Goal: Information Seeking & Learning: Learn about a topic

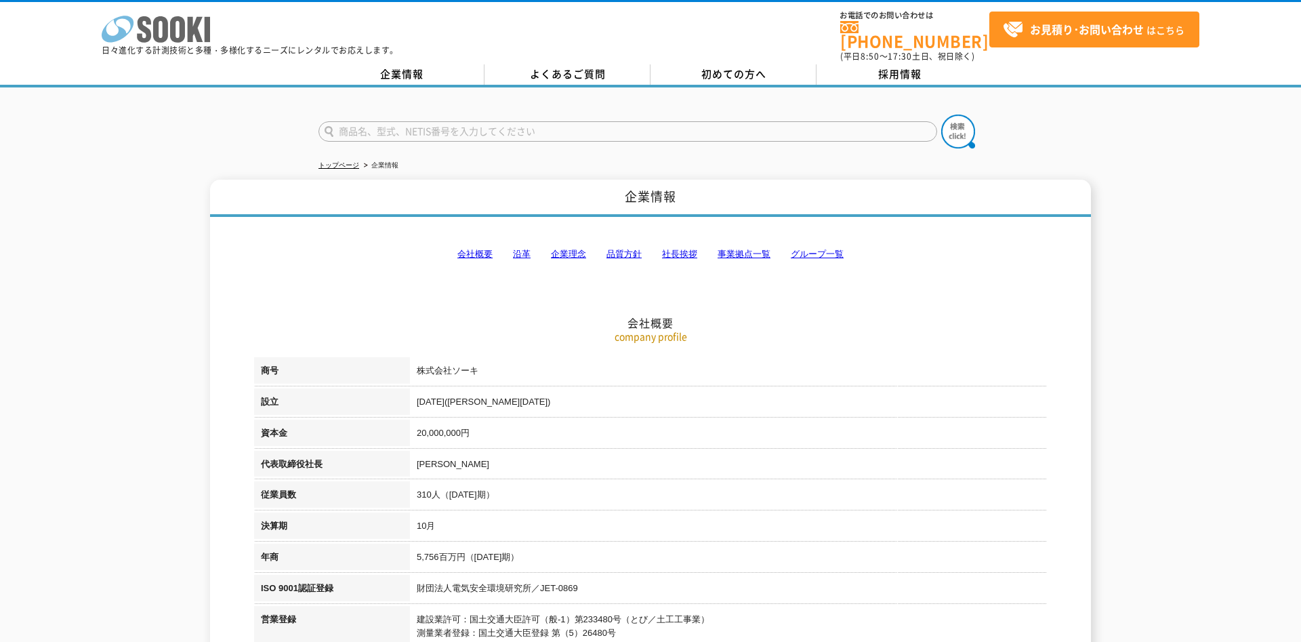
click at [136, 25] on icon "株式会社 ソーキ" at bounding box center [156, 29] width 108 height 27
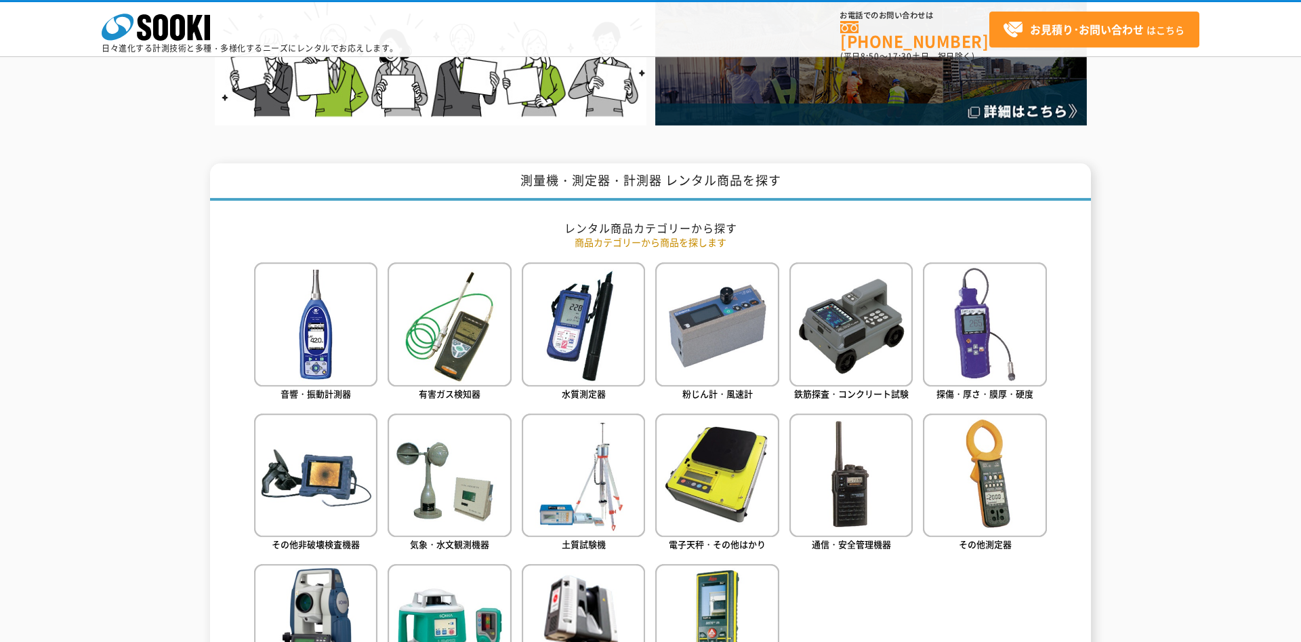
scroll to position [508, 0]
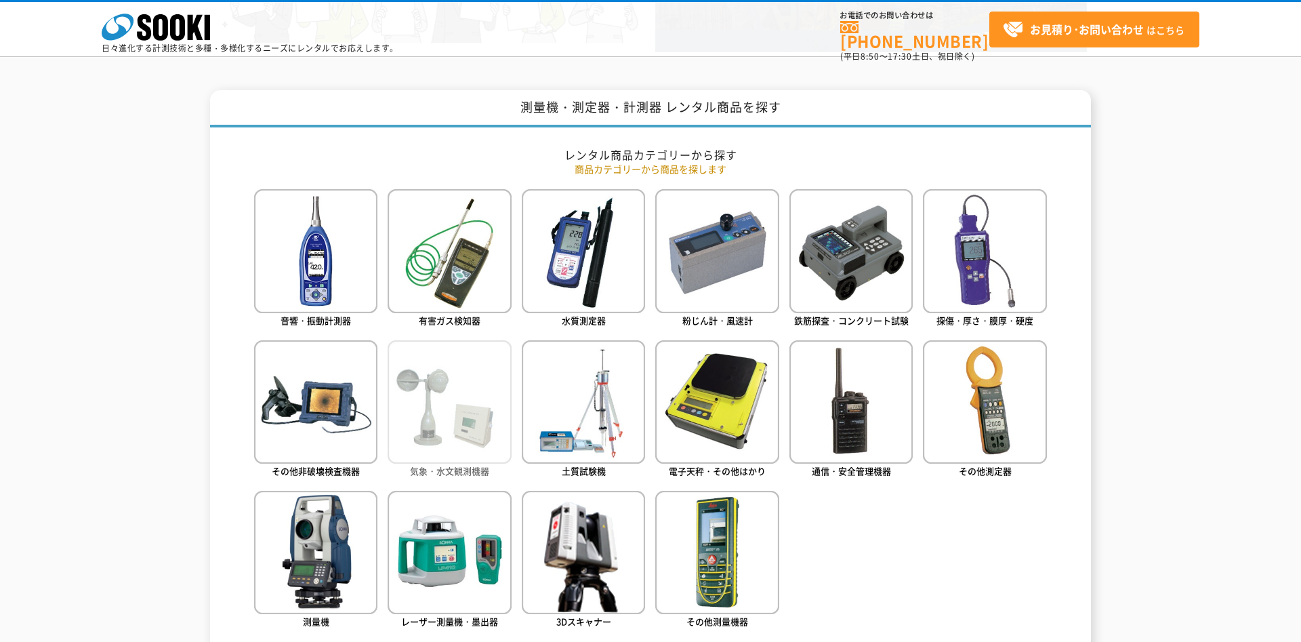
click at [452, 394] on img at bounding box center [449, 401] width 123 height 123
click at [439, 392] on img at bounding box center [449, 401] width 123 height 123
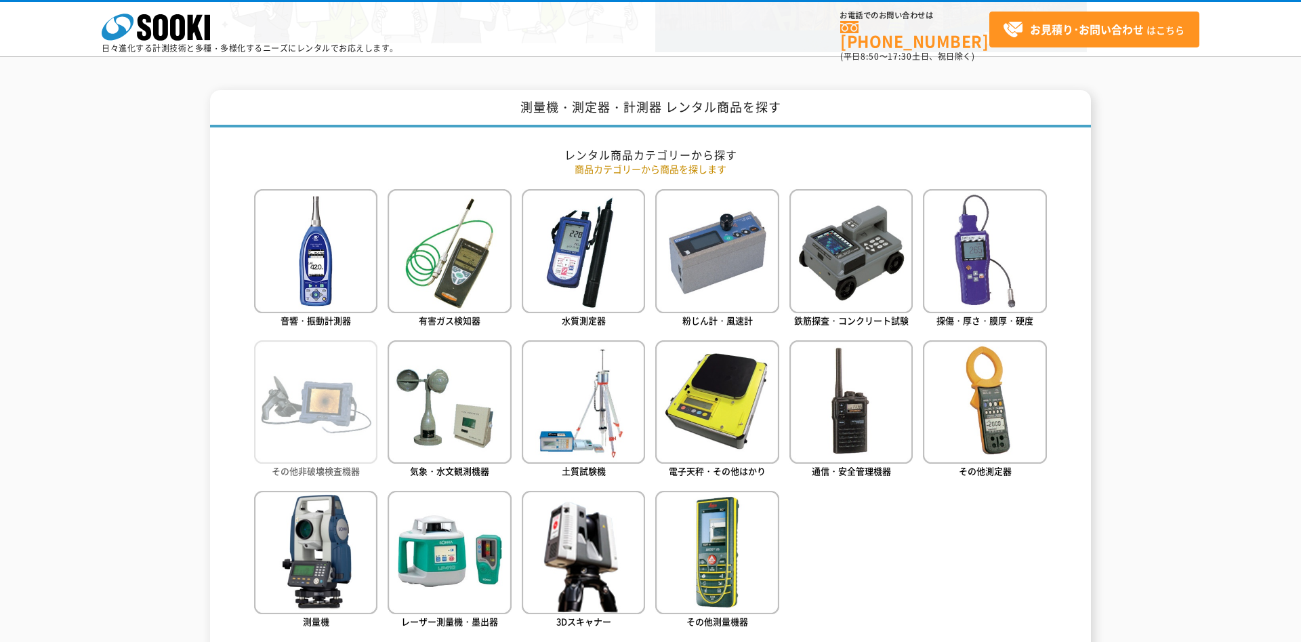
click at [300, 429] on img at bounding box center [315, 401] width 123 height 123
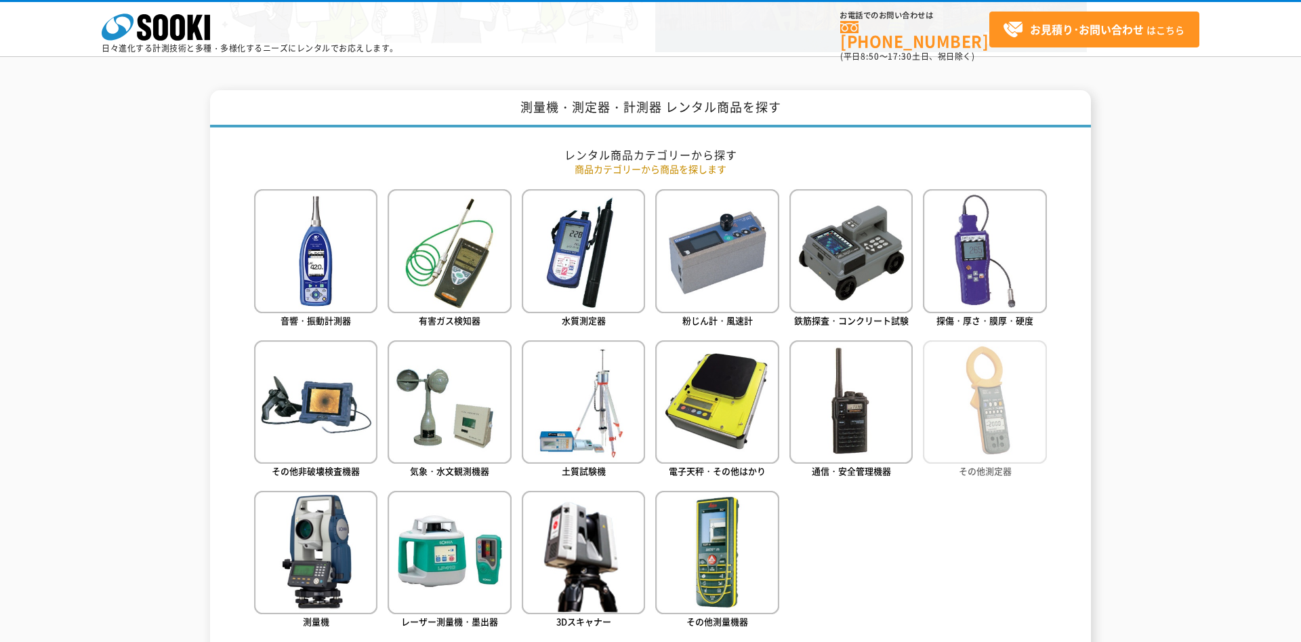
click at [1019, 465] on link "その他測定器" at bounding box center [984, 410] width 123 height 140
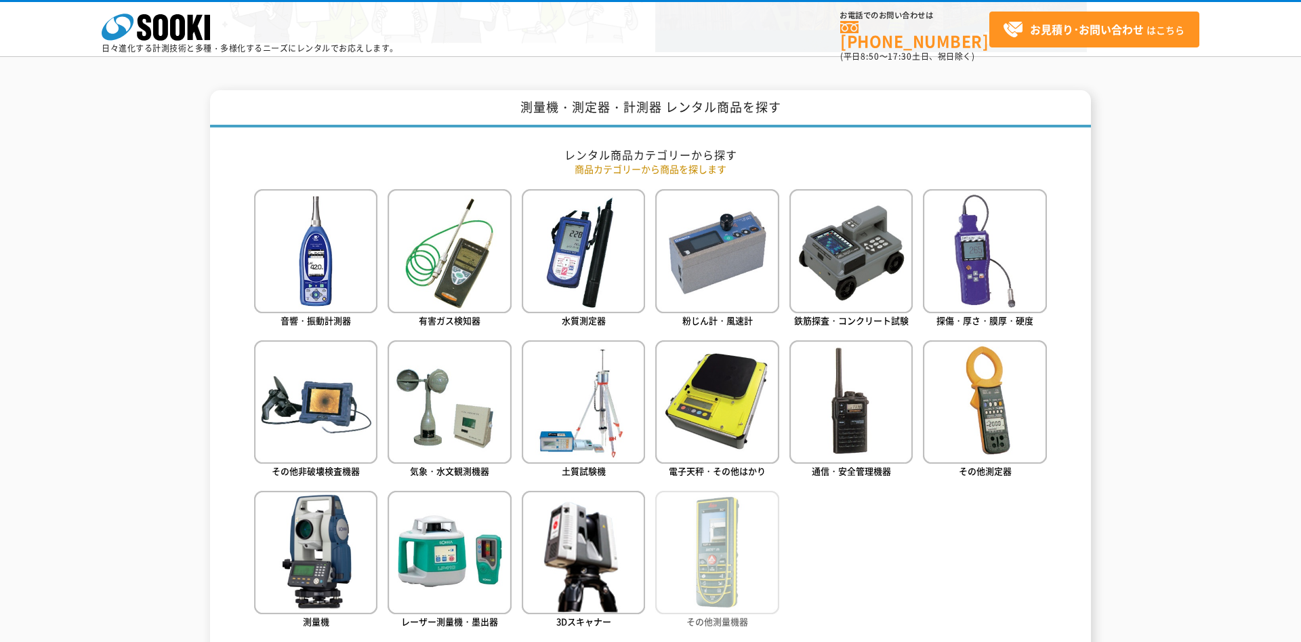
click at [698, 567] on img at bounding box center [716, 552] width 123 height 123
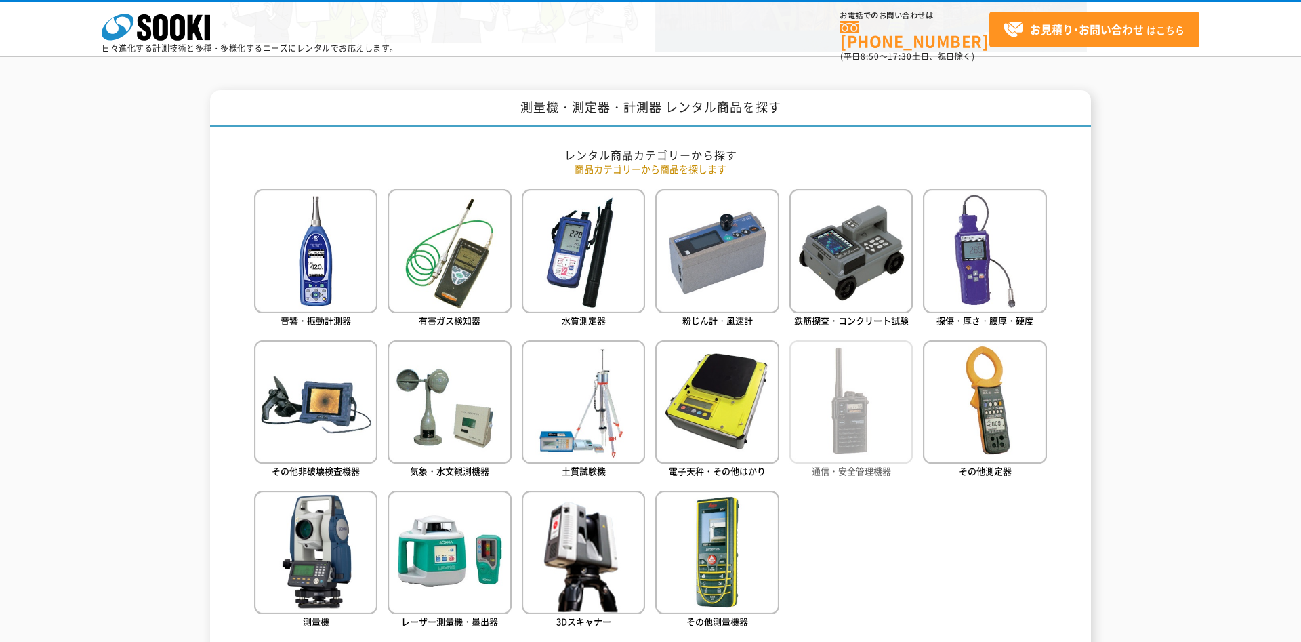
click at [842, 434] on img at bounding box center [851, 401] width 123 height 123
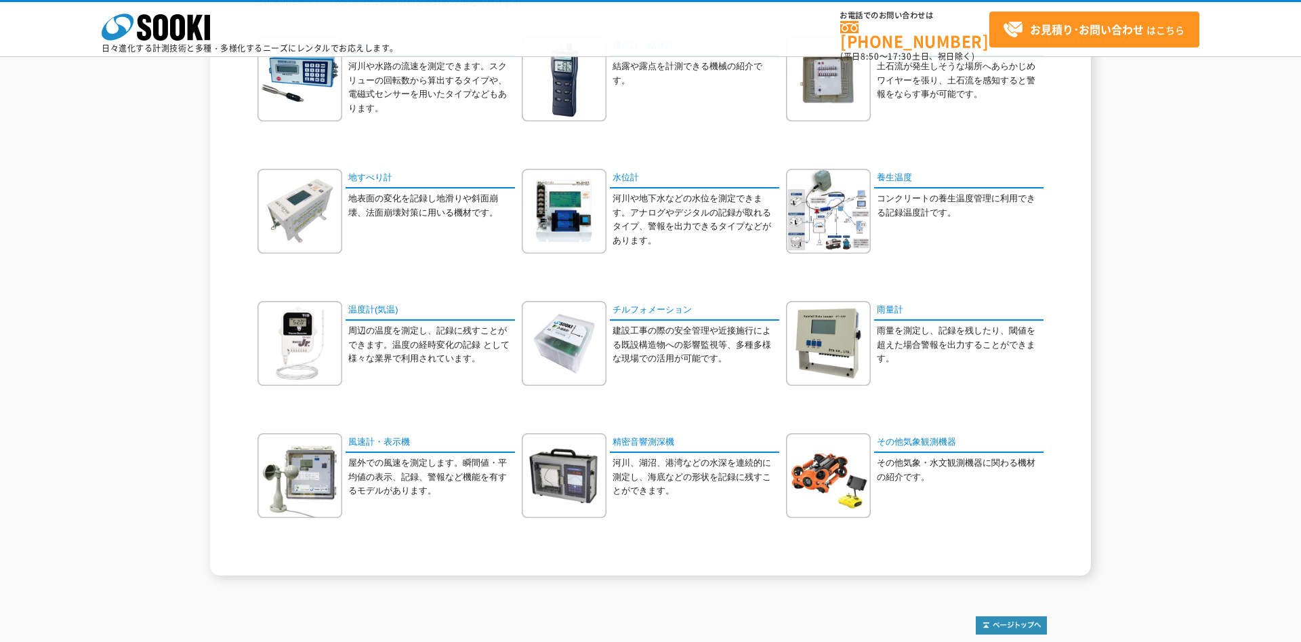
scroll to position [305, 0]
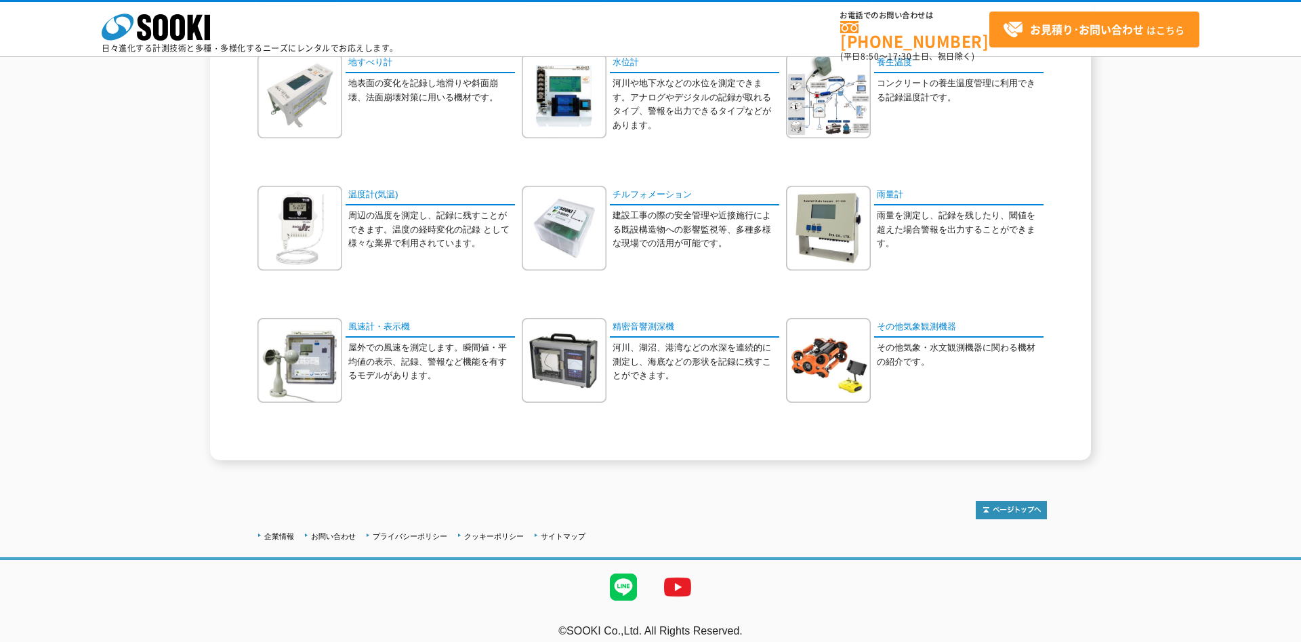
click at [925, 317] on div "流速計 河川や水路の流速を測定できます。スクリューの回転数から算出するタイプや、電磁式センサーを用いたタイプなどもあります。" at bounding box center [650, 185] width 793 height 529
click at [934, 321] on link "その他気象観測機器" at bounding box center [958, 328] width 169 height 20
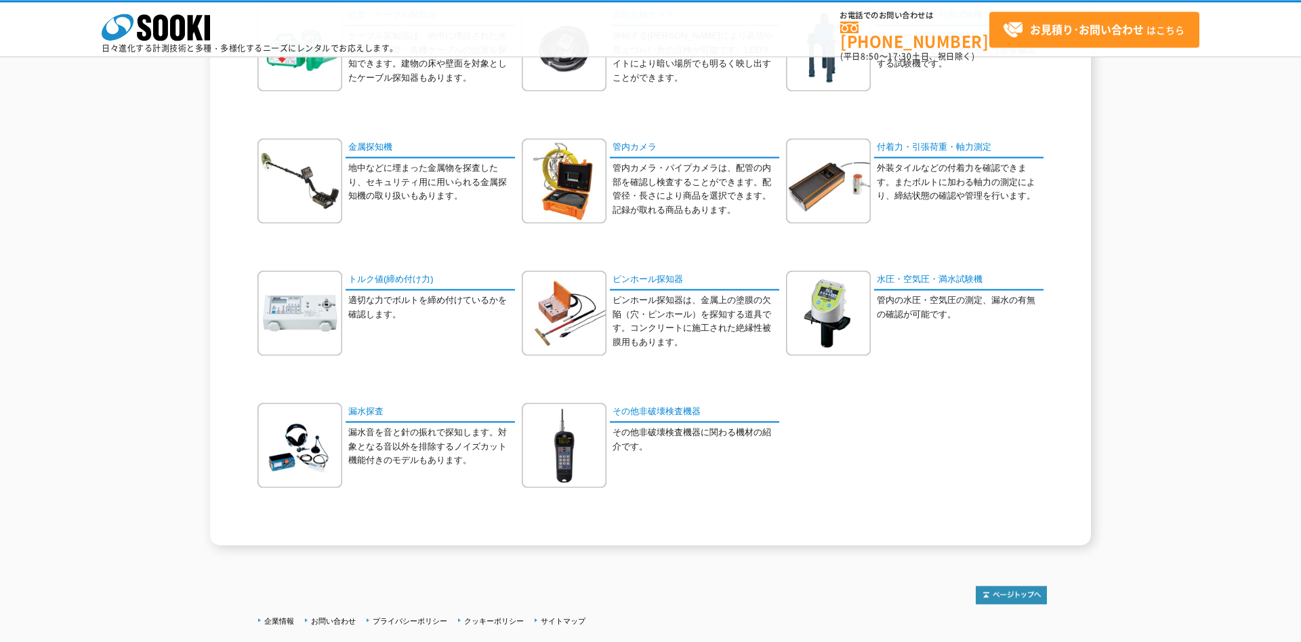
scroll to position [447, 0]
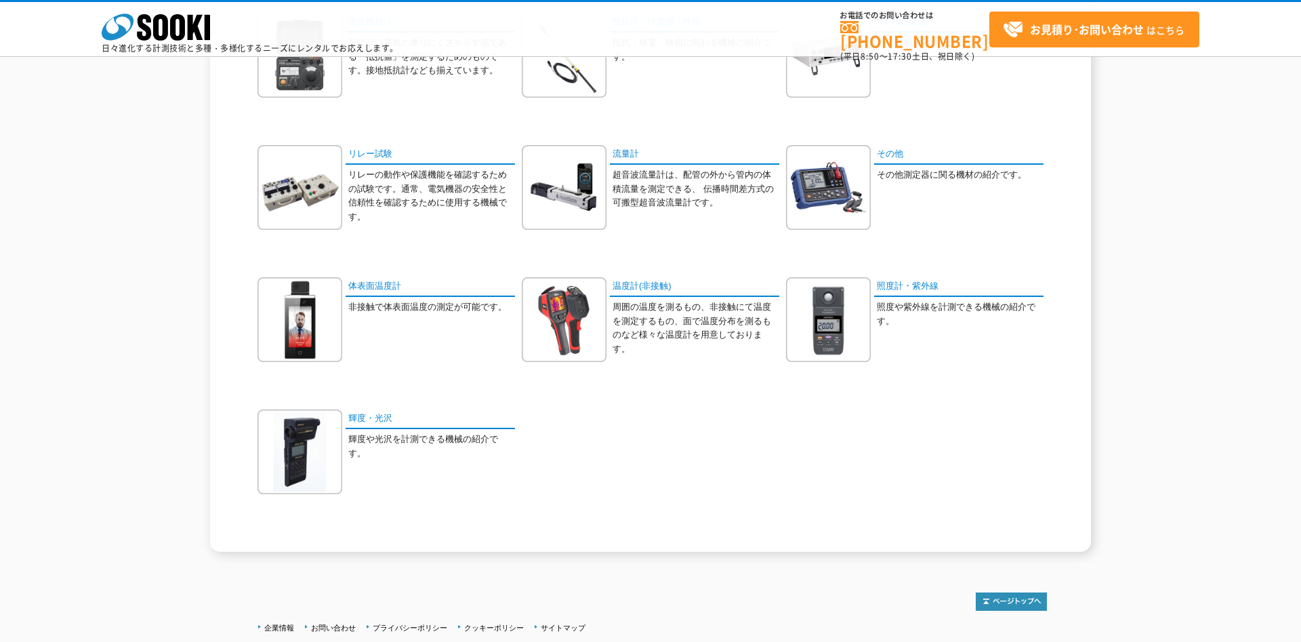
scroll to position [712, 0]
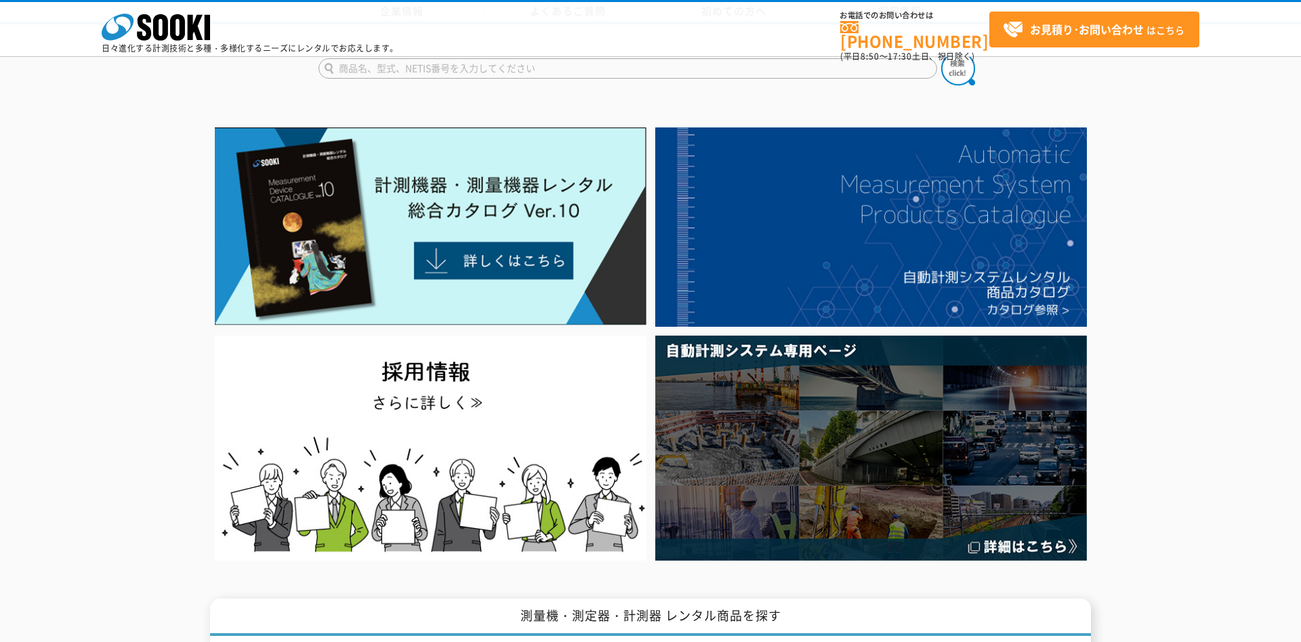
scroll to position [508, 0]
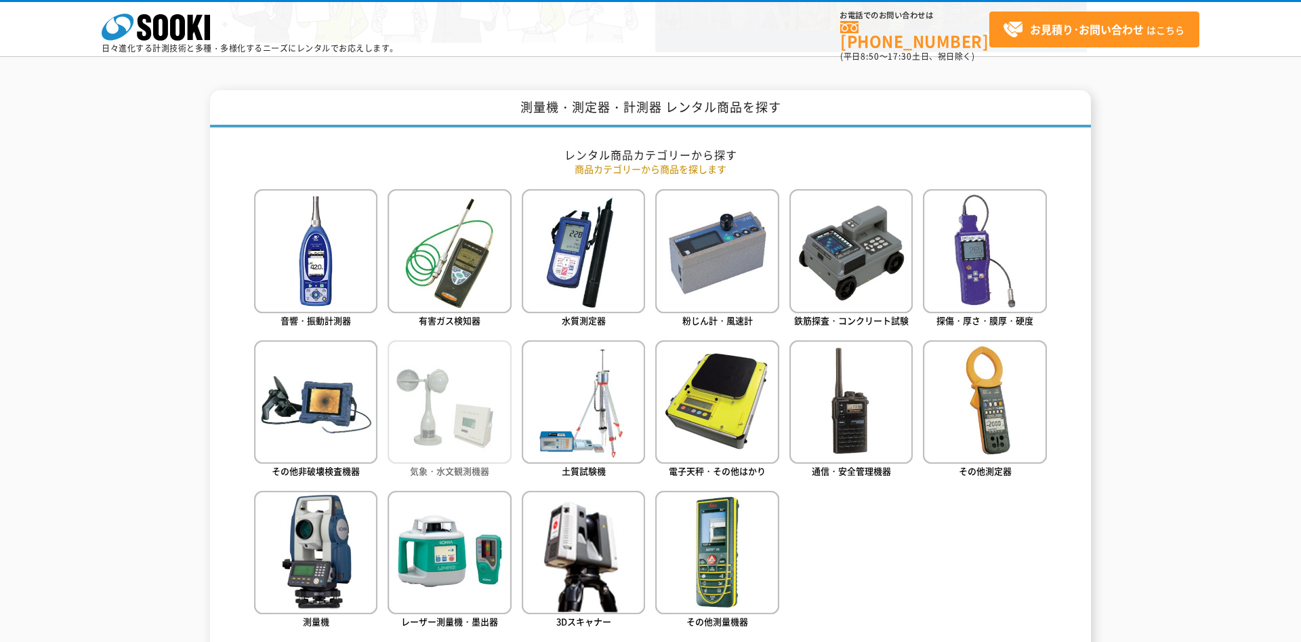
click at [432, 425] on img at bounding box center [449, 401] width 123 height 123
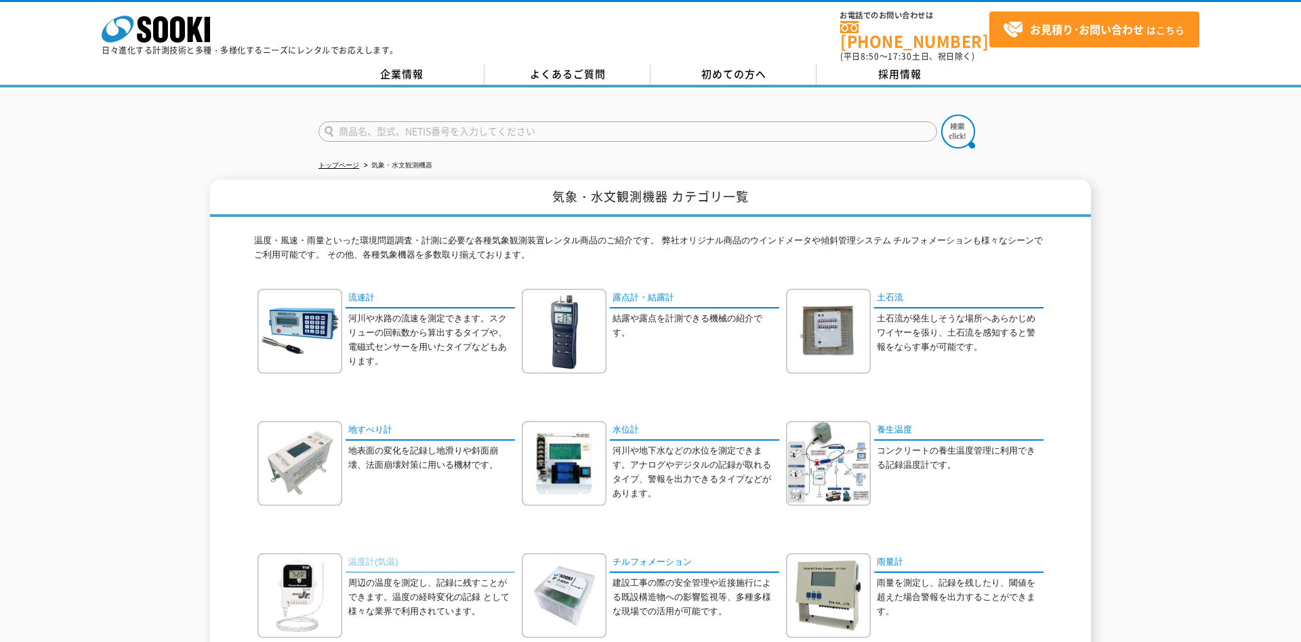
click at [371, 565] on link "温度計(気温)" at bounding box center [430, 563] width 169 height 20
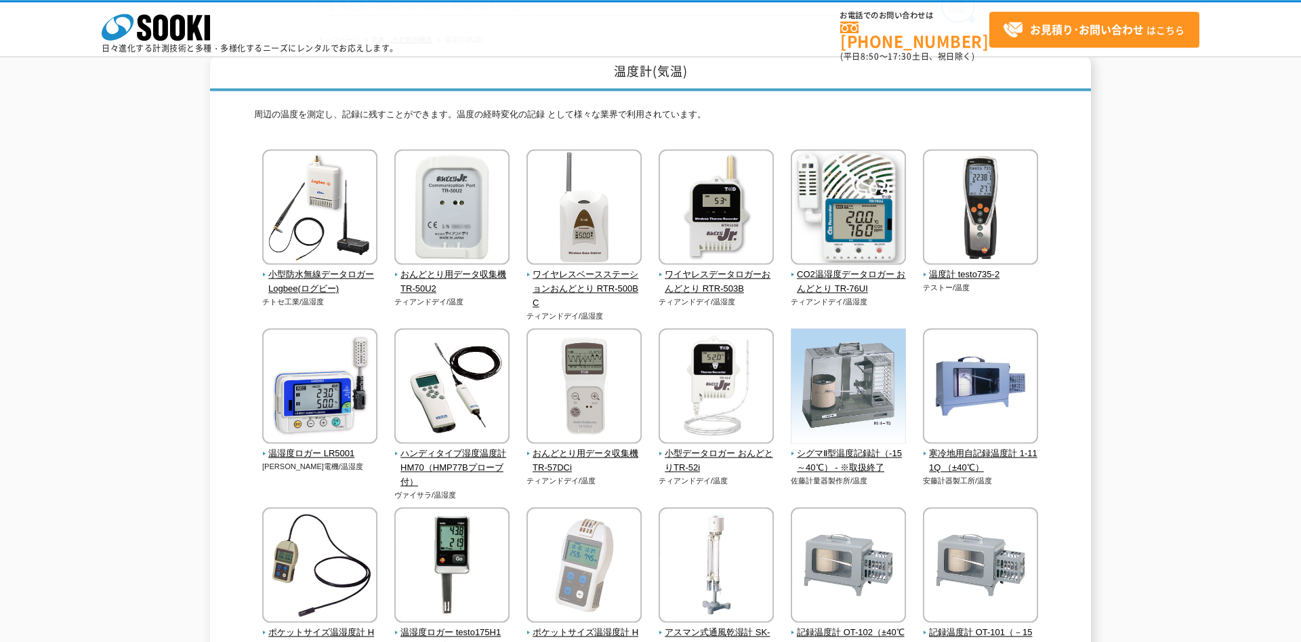
scroll to position [102, 0]
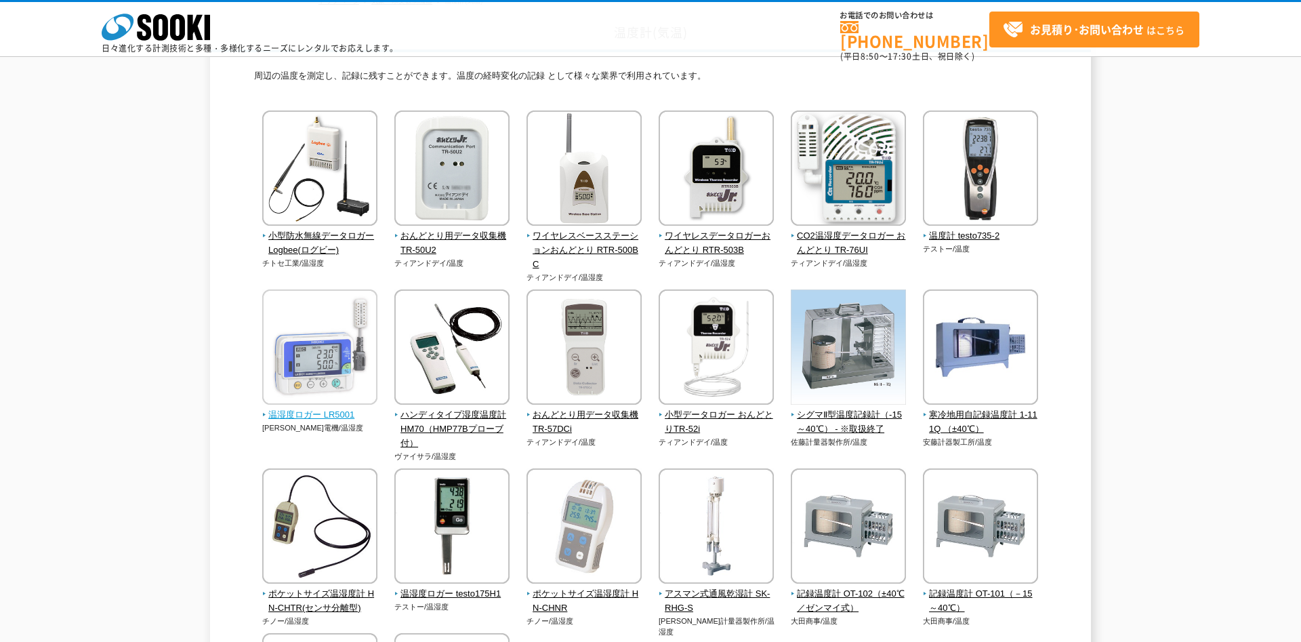
click at [314, 408] on span "温湿度ロガー LR5001" at bounding box center [320, 415] width 116 height 14
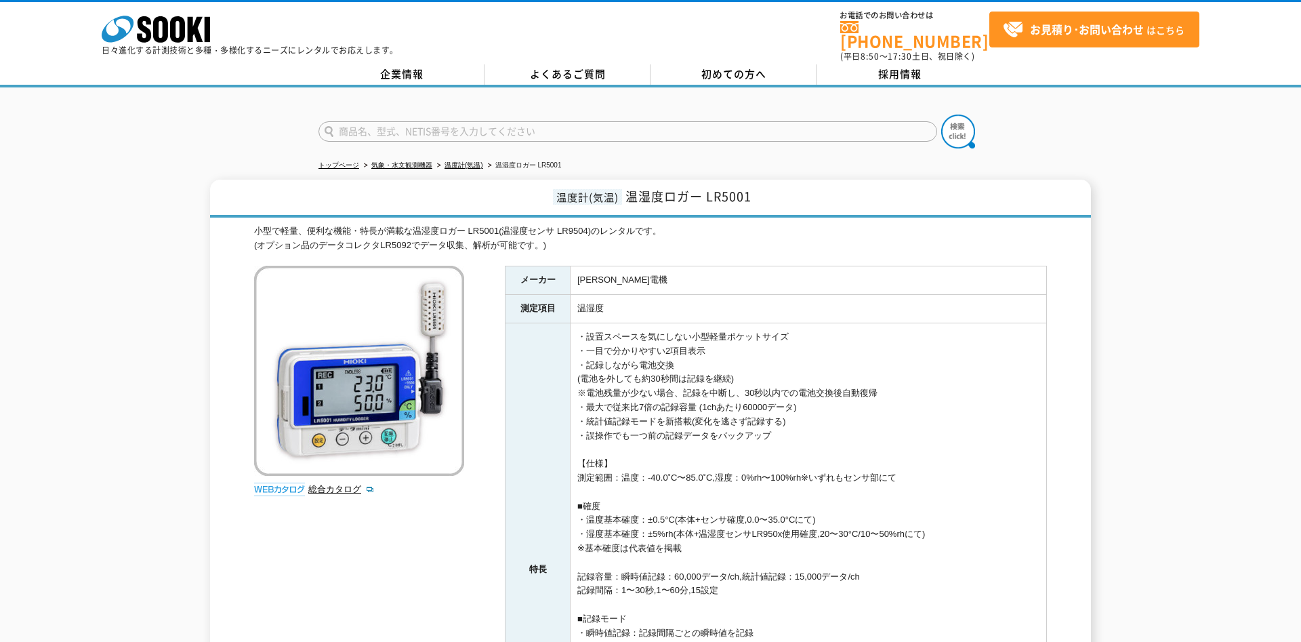
click at [263, 483] on img at bounding box center [279, 490] width 51 height 14
click at [324, 484] on link "総合カタログ" at bounding box center [341, 489] width 66 height 10
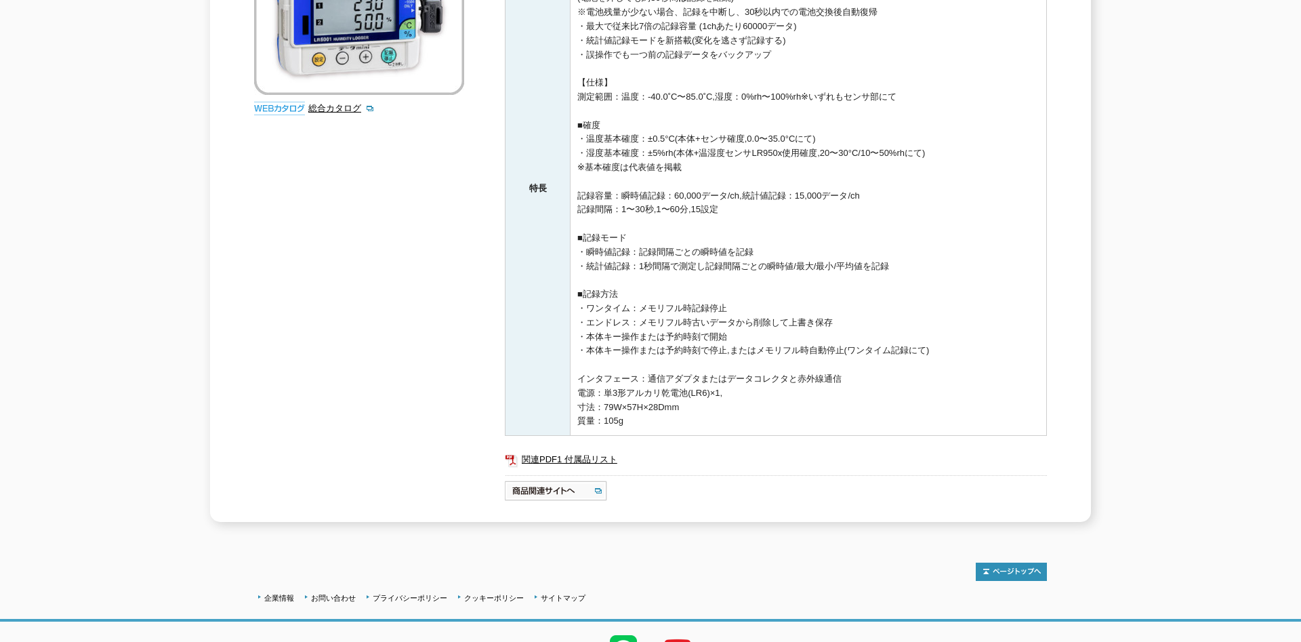
scroll to position [390, 0]
